Goal: Find specific page/section: Find specific page/section

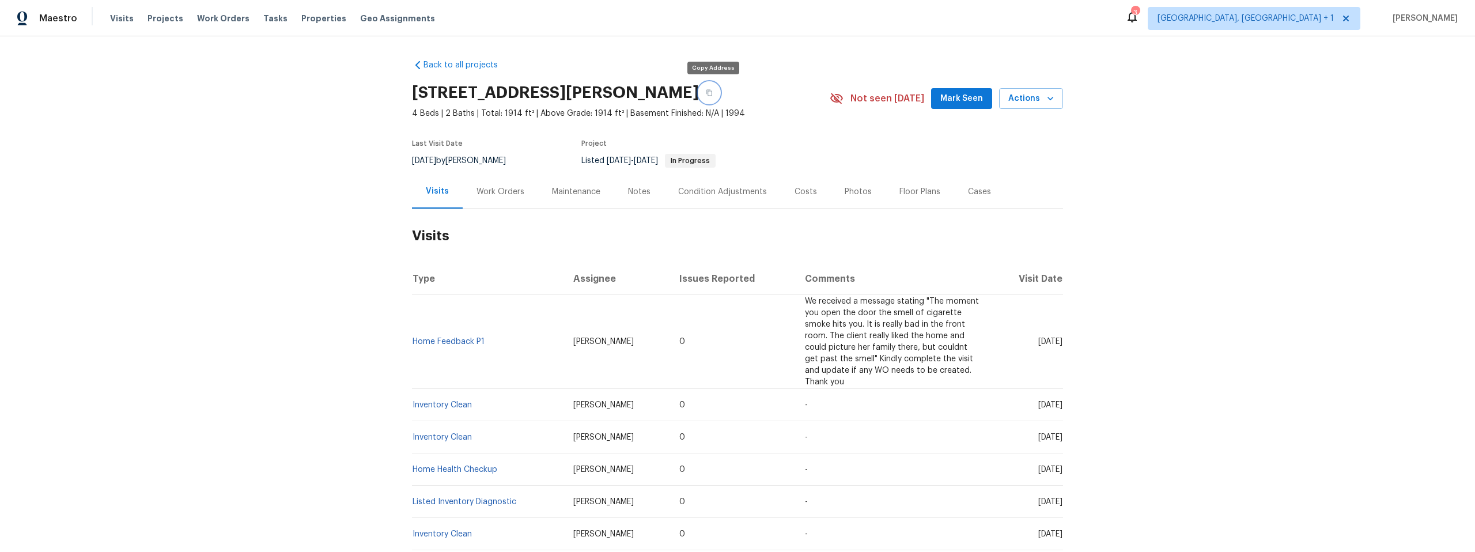
click at [716, 94] on button "button" at bounding box center [709, 92] width 21 height 21
click at [715, 94] on button "button" at bounding box center [709, 92] width 21 height 21
click at [440, 341] on link "Home Feedback P1" at bounding box center [449, 342] width 72 height 8
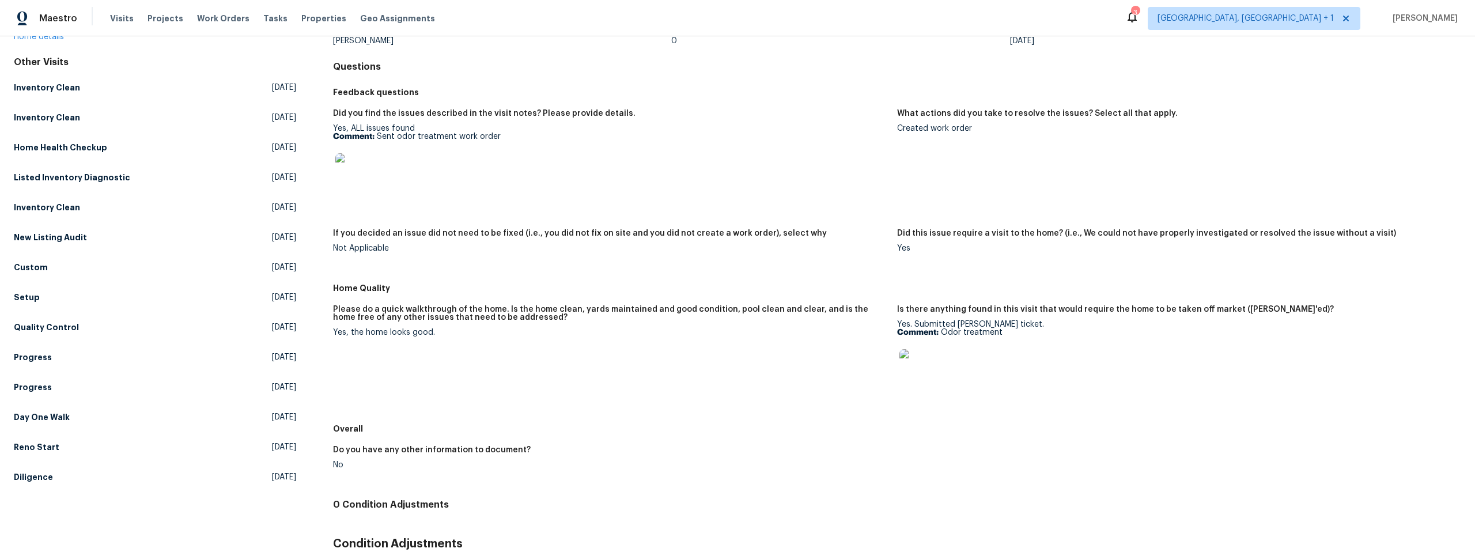
scroll to position [107, 0]
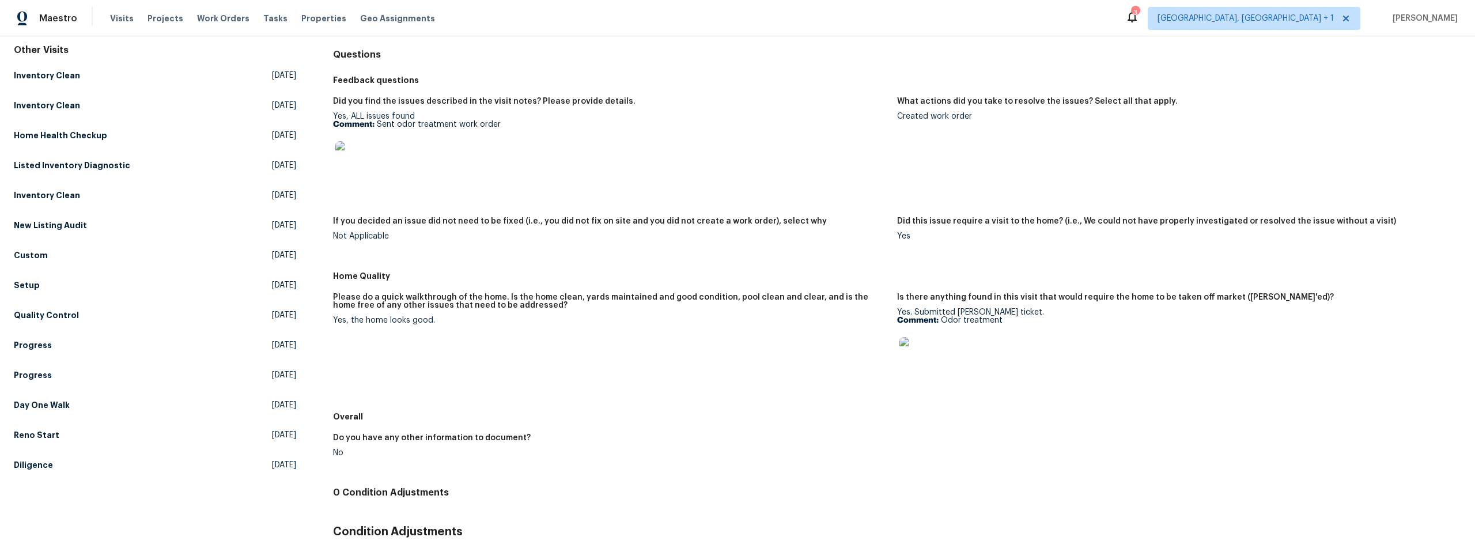
click at [352, 164] on img at bounding box center [353, 159] width 37 height 37
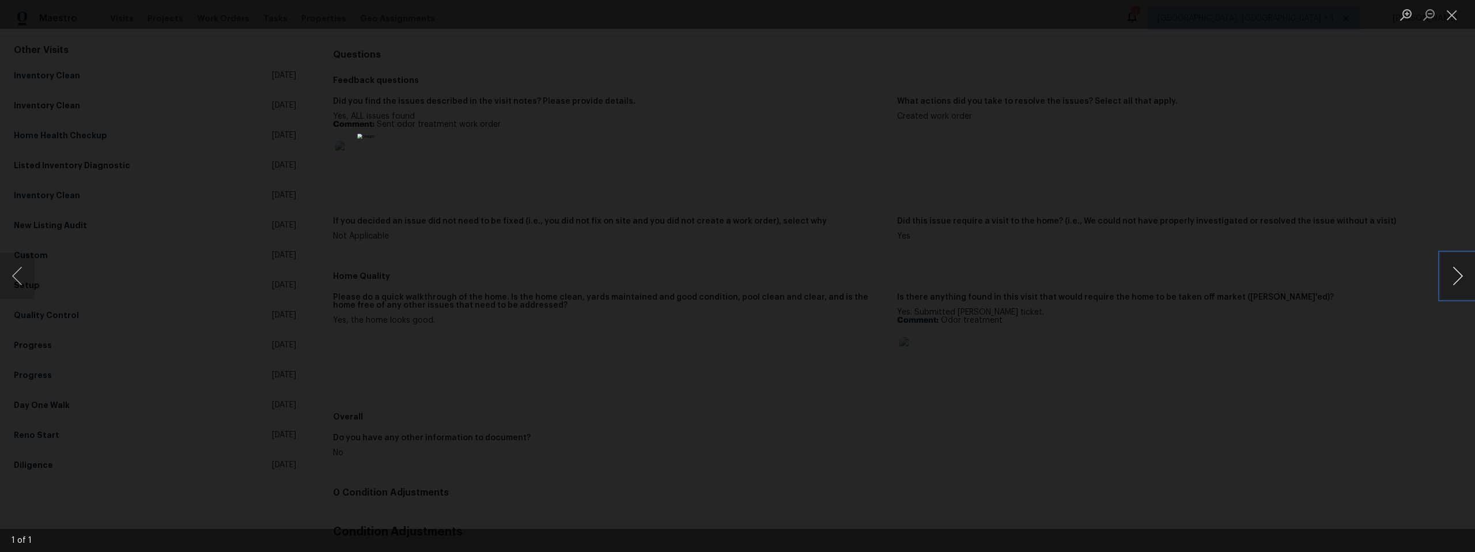
click at [1452, 269] on button "Next image" at bounding box center [1458, 276] width 35 height 46
click at [1247, 442] on div "Lightbox" at bounding box center [737, 276] width 1475 height 552
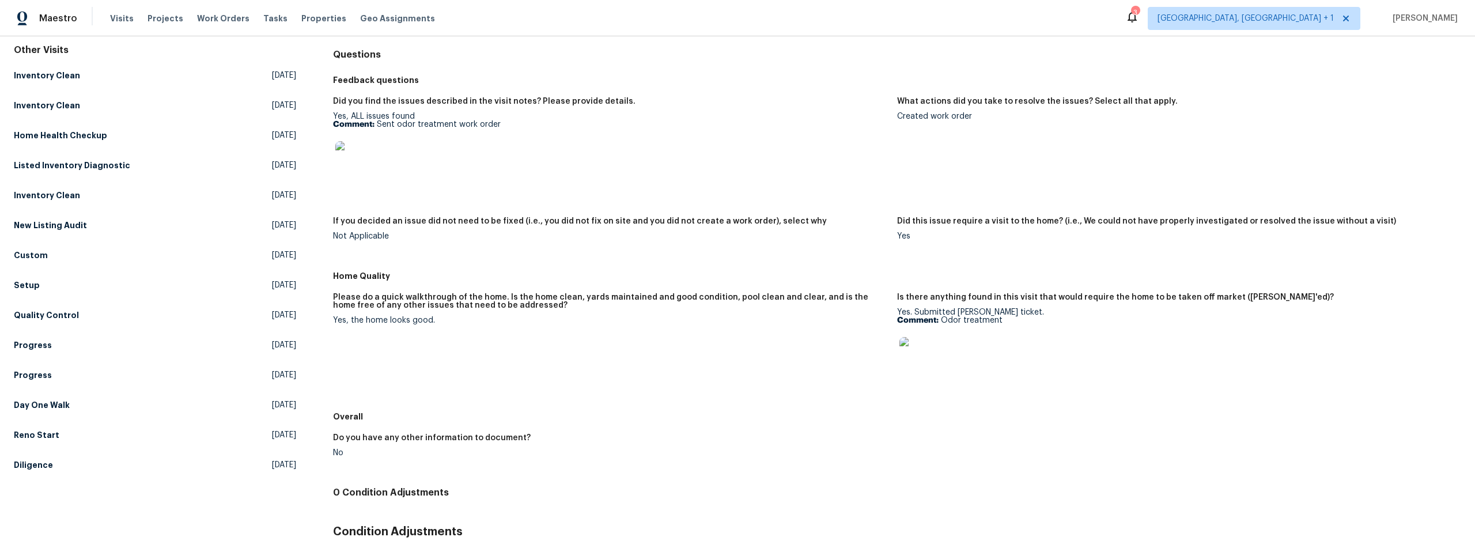
click at [911, 359] on img at bounding box center [918, 355] width 37 height 37
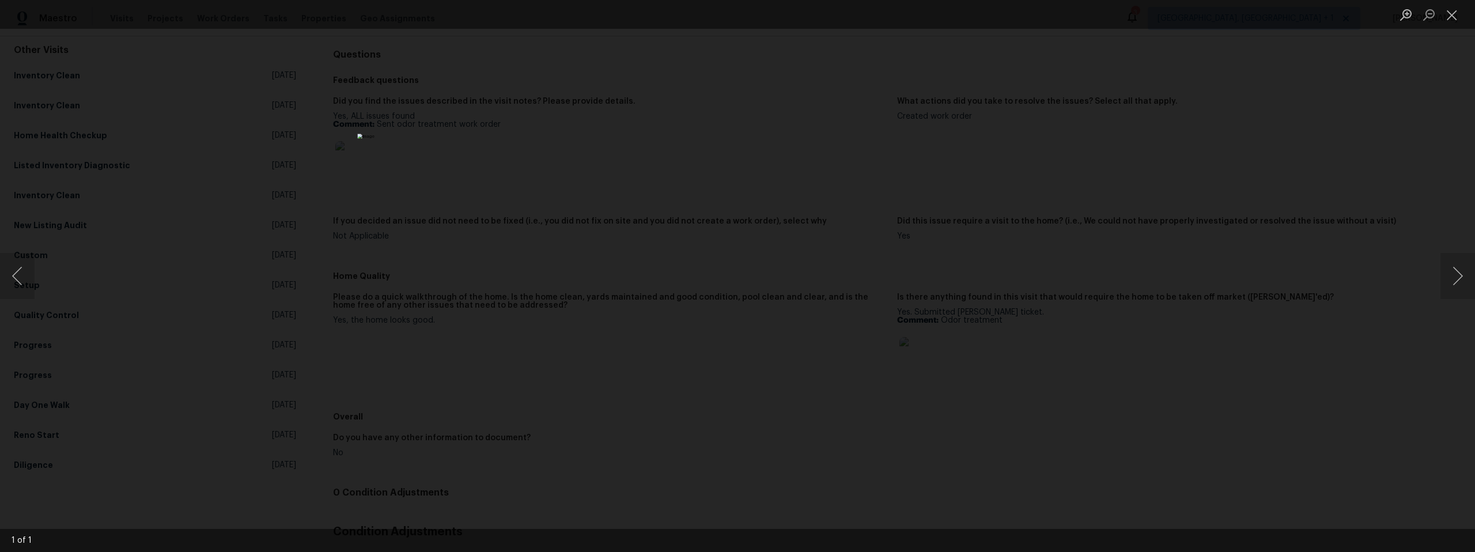
click at [1172, 401] on div "Lightbox" at bounding box center [737, 276] width 1475 height 552
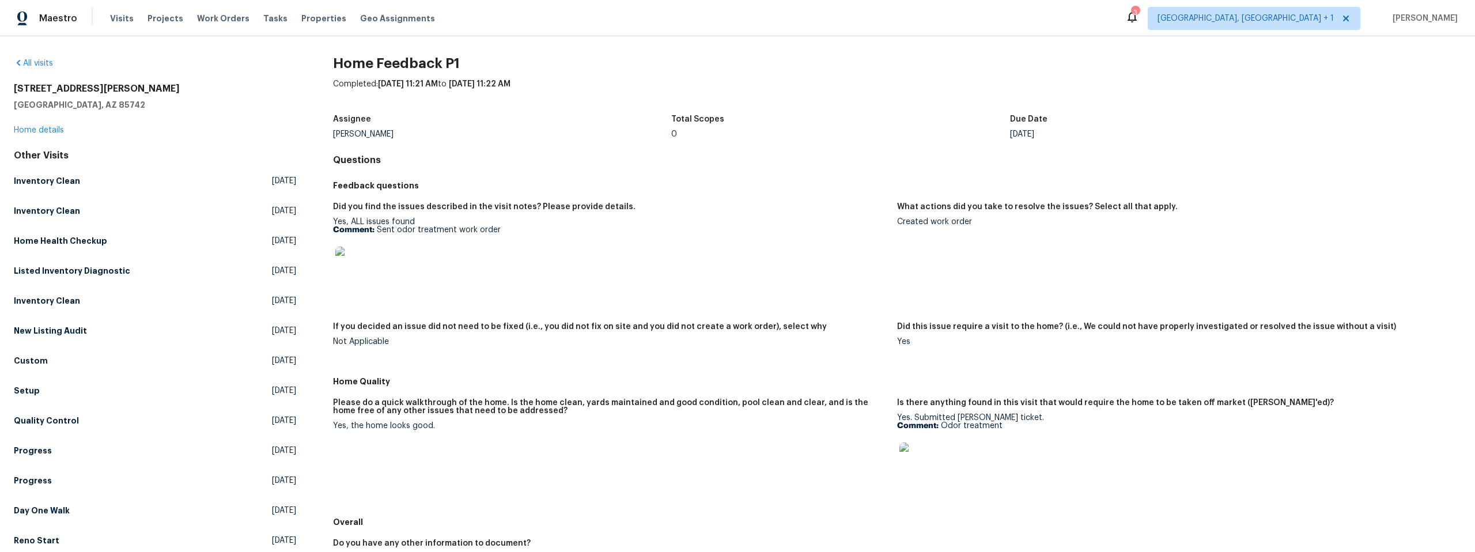
scroll to position [0, 0]
click at [56, 131] on link "Home details" at bounding box center [39, 132] width 50 height 8
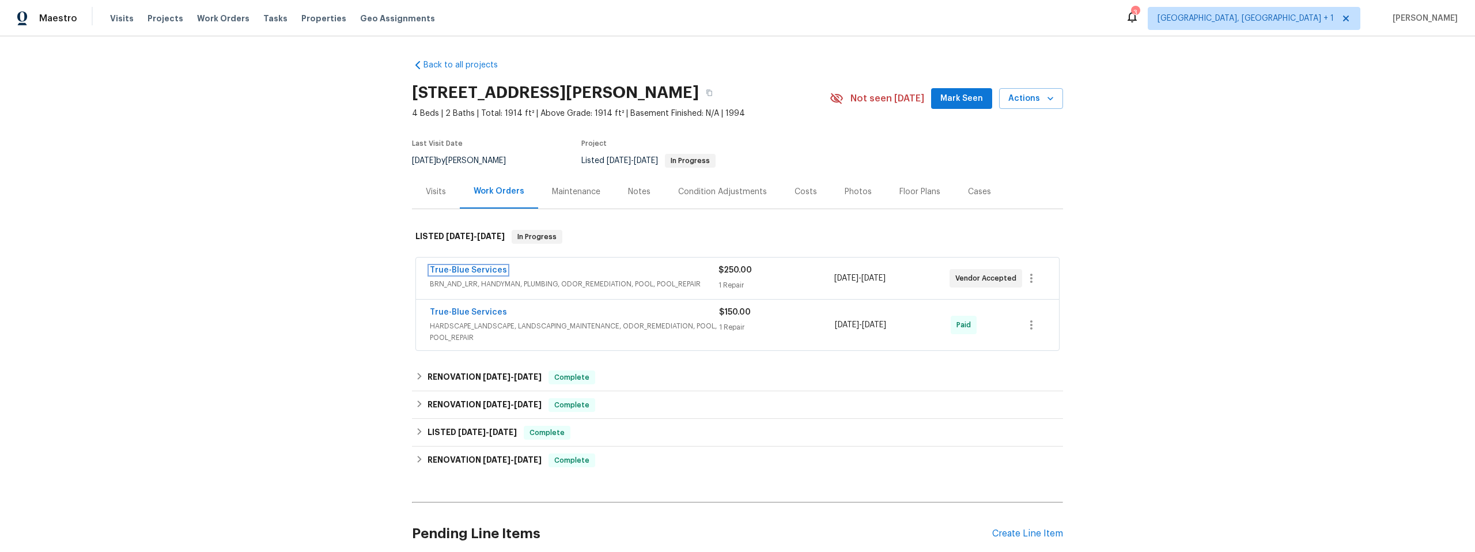
click at [474, 269] on link "True-Blue Services" at bounding box center [468, 270] width 77 height 8
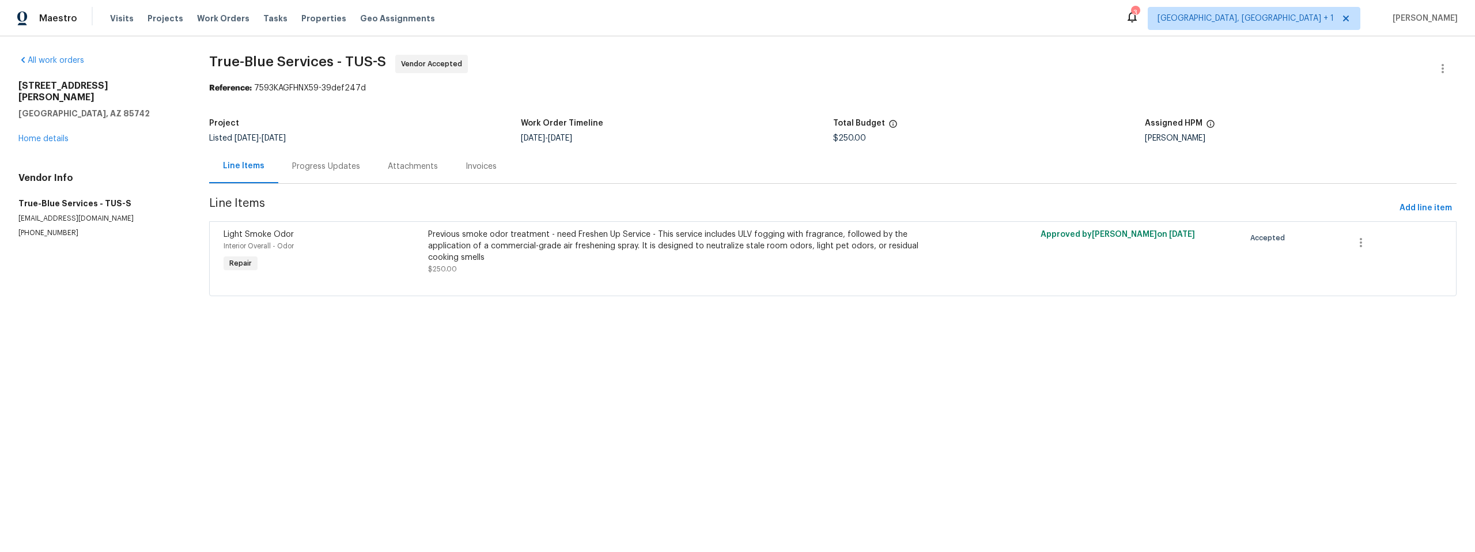
click at [333, 166] on div "Progress Updates" at bounding box center [326, 167] width 68 height 12
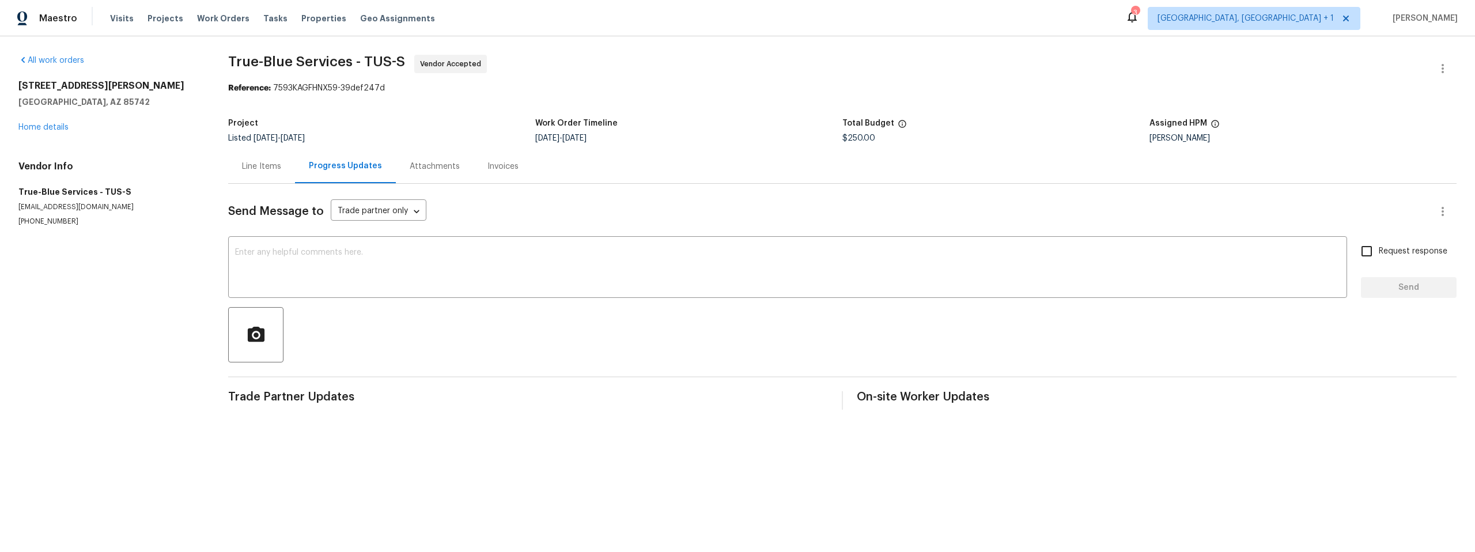
click at [35, 122] on div "5007 W Hurston Dr Tucson, AZ 85742 Home details" at bounding box center [109, 106] width 182 height 53
click at [56, 129] on link "Home details" at bounding box center [43, 127] width 50 height 8
